Goal: Transaction & Acquisition: Obtain resource

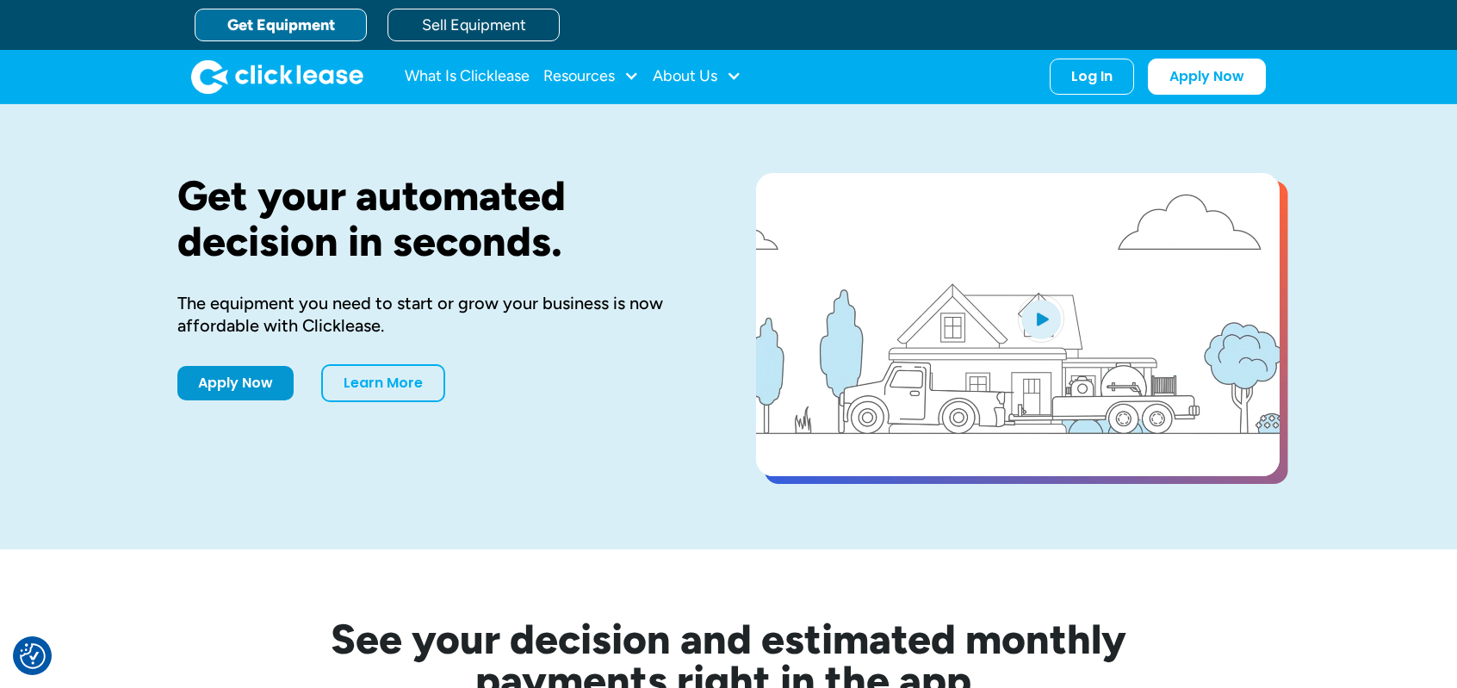
click at [294, 33] on link "Get Equipment" at bounding box center [281, 25] width 172 height 33
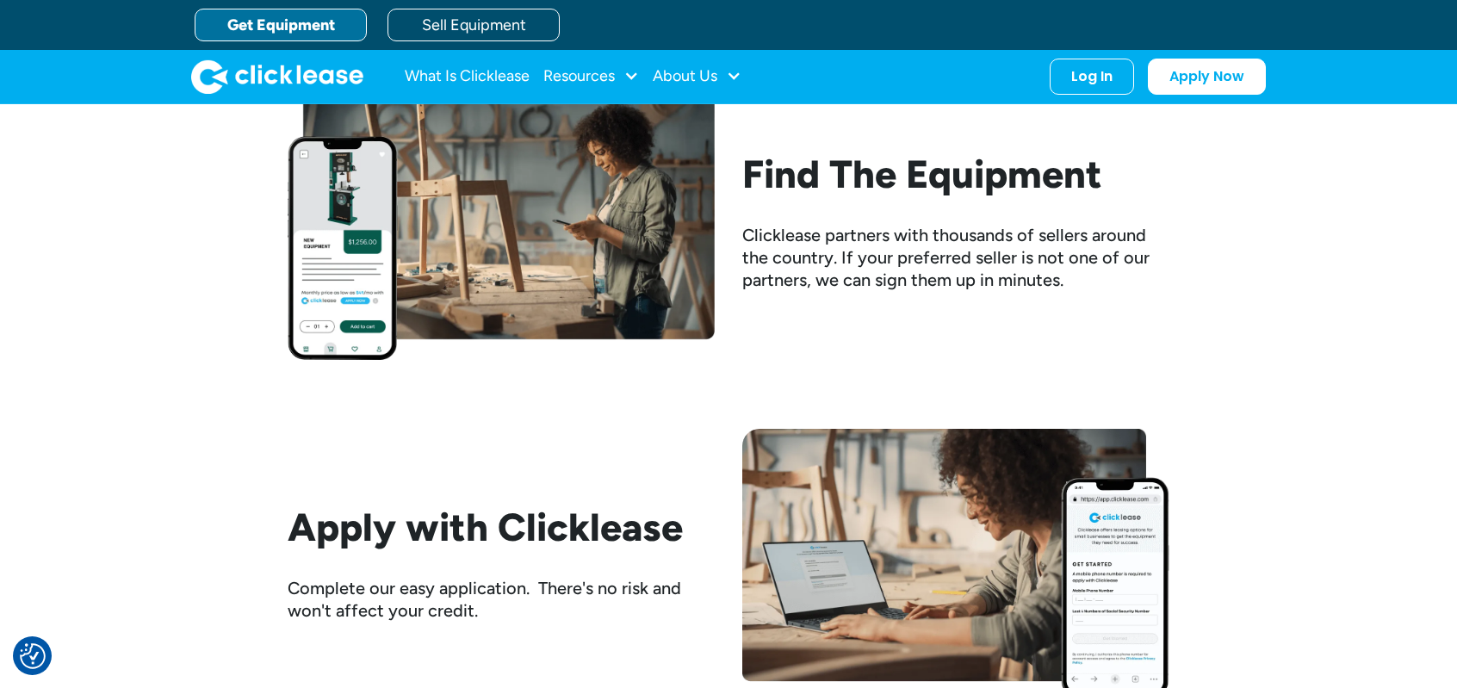
scroll to position [1603, 0]
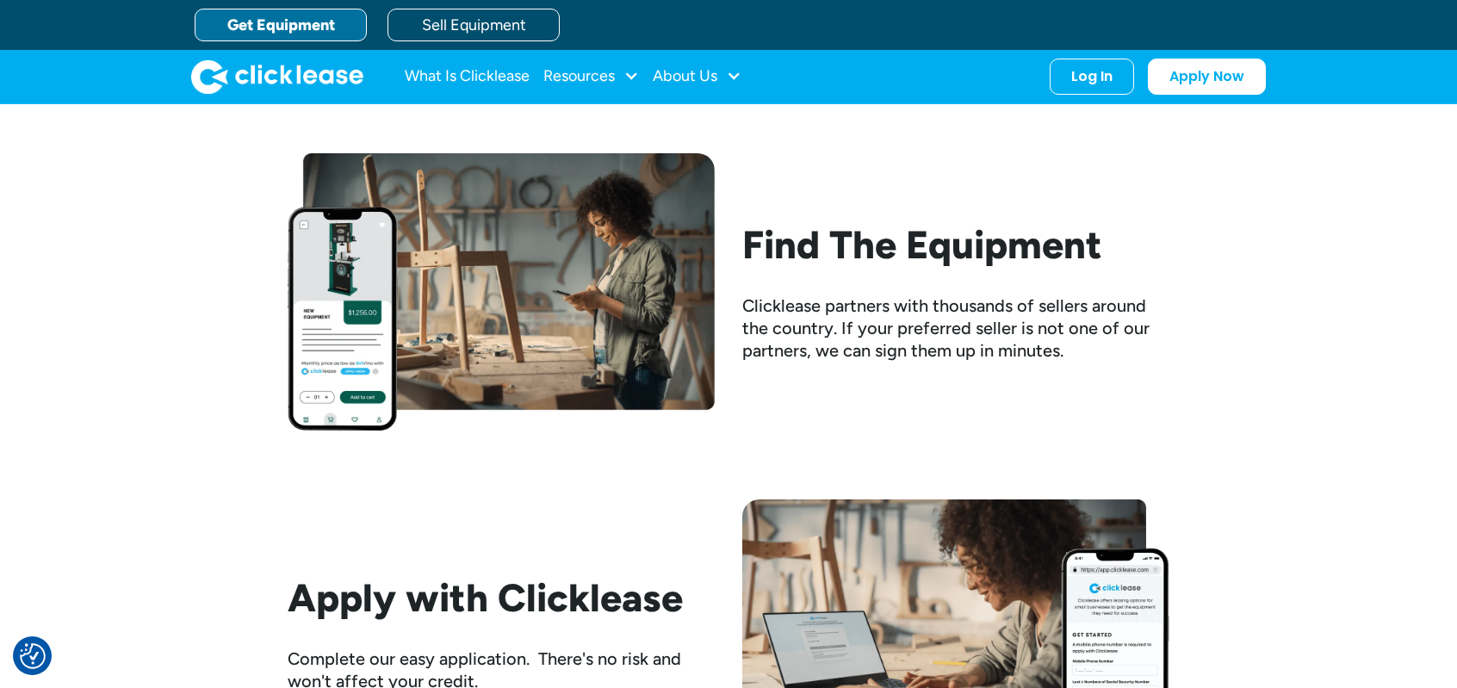
click at [990, 251] on h2 "Find The Equipment" at bounding box center [955, 244] width 427 height 45
click at [622, 306] on img at bounding box center [501, 291] width 427 height 277
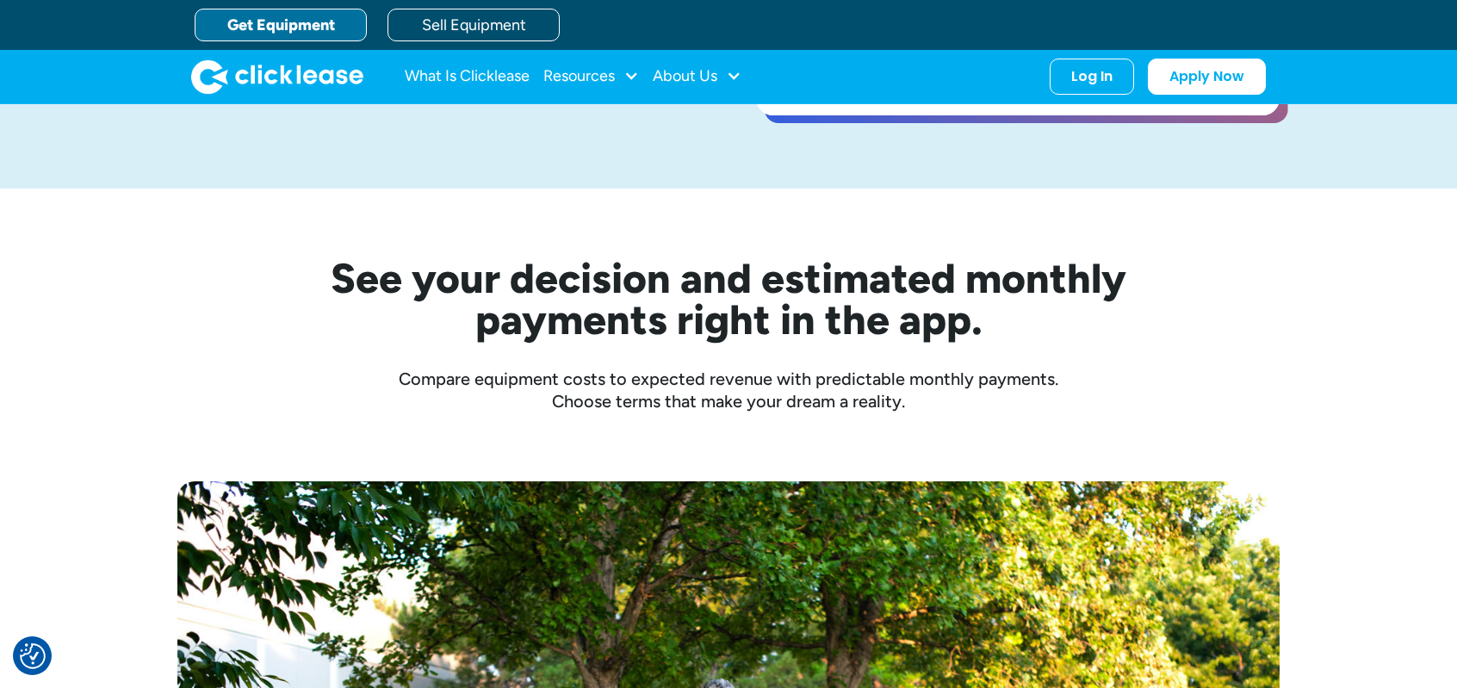
scroll to position [0, 0]
